Goal: Transaction & Acquisition: Purchase product/service

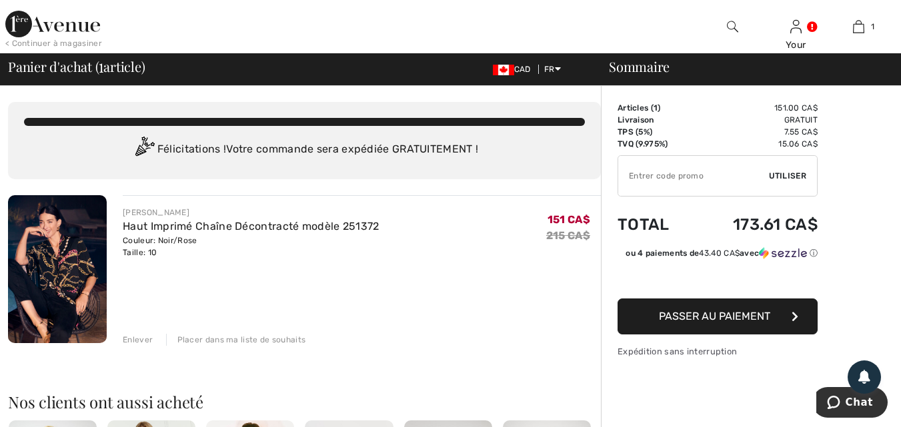
click at [651, 169] on input "TEXT" at bounding box center [693, 176] width 151 height 40
type input "EXTRA15"
click at [787, 176] on span "Utiliser" at bounding box center [787, 176] width 37 height 12
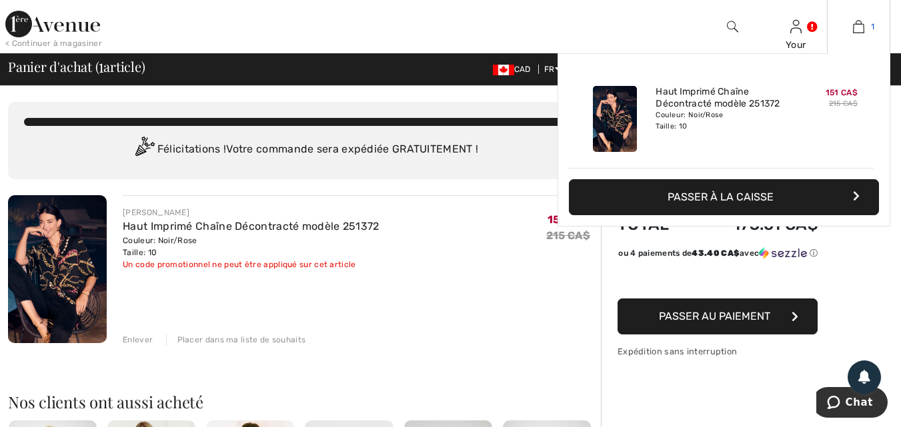
click at [855, 21] on img at bounding box center [858, 27] width 11 height 16
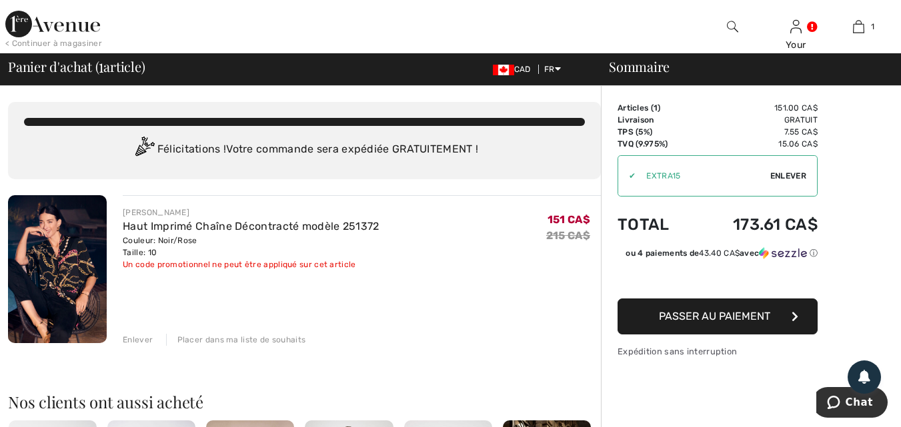
click at [138, 336] on div "Enlever" at bounding box center [138, 340] width 30 height 12
